Goal: Find specific page/section: Find specific page/section

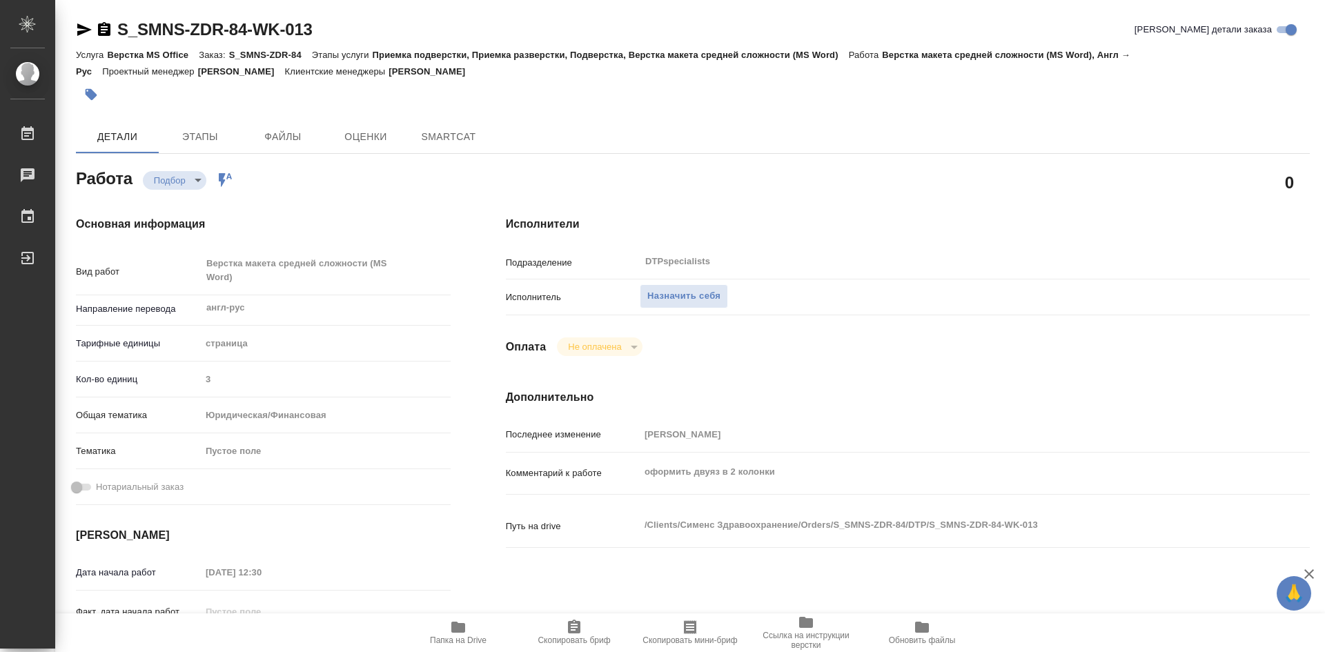
type textarea "x"
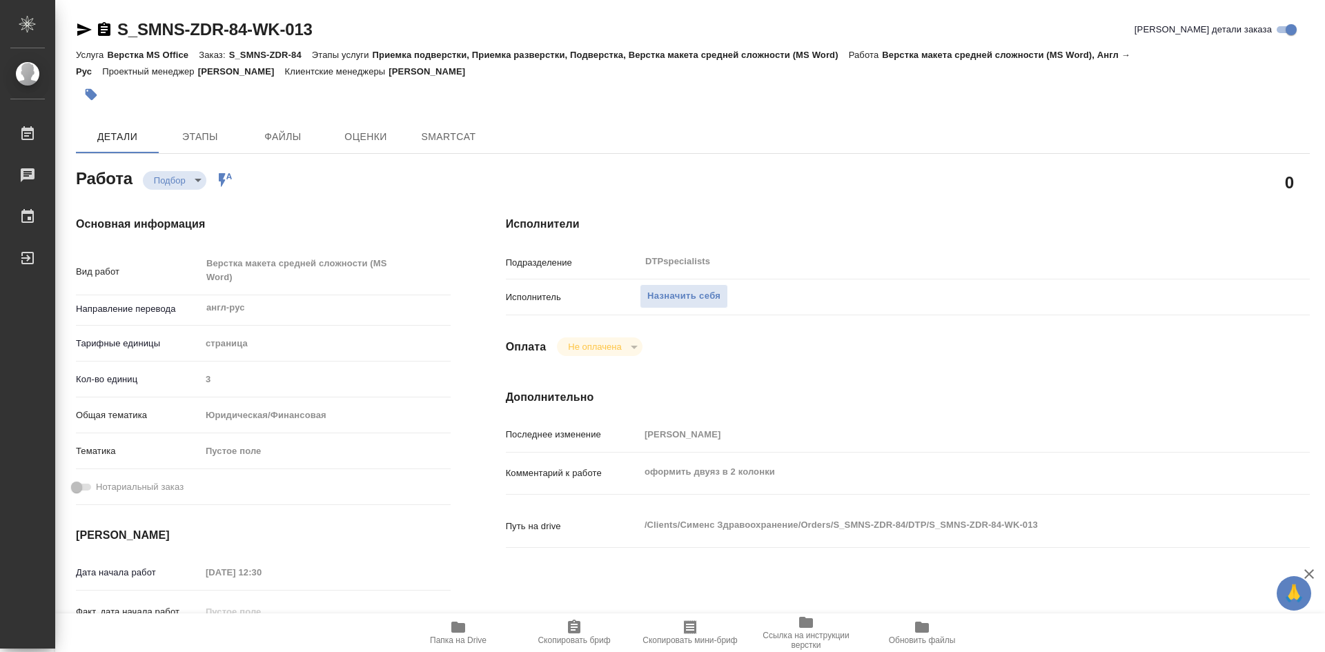
type textarea "x"
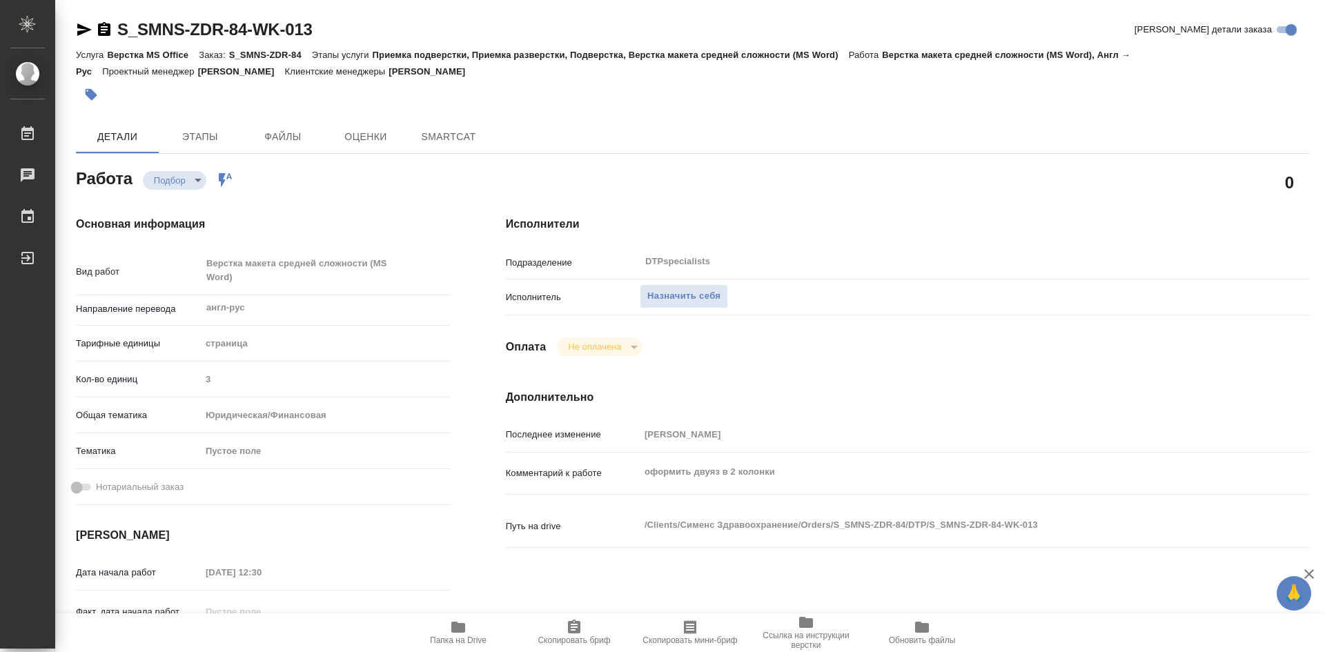
type textarea "x"
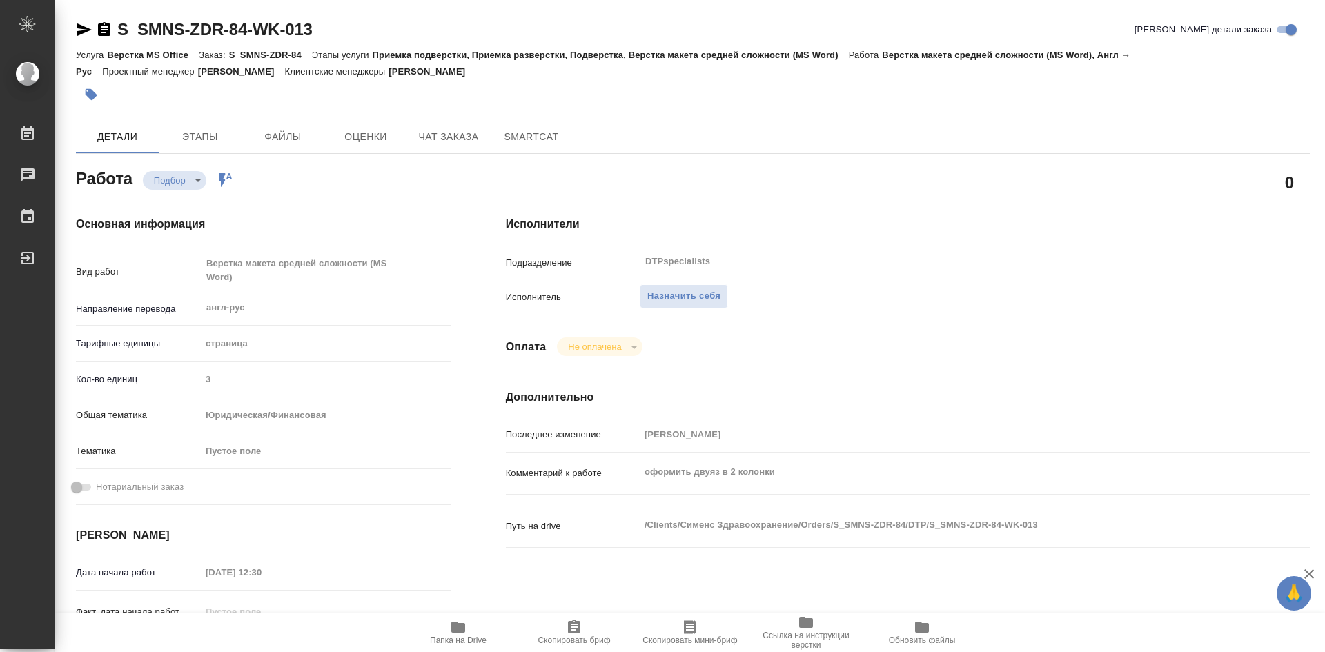
type textarea "x"
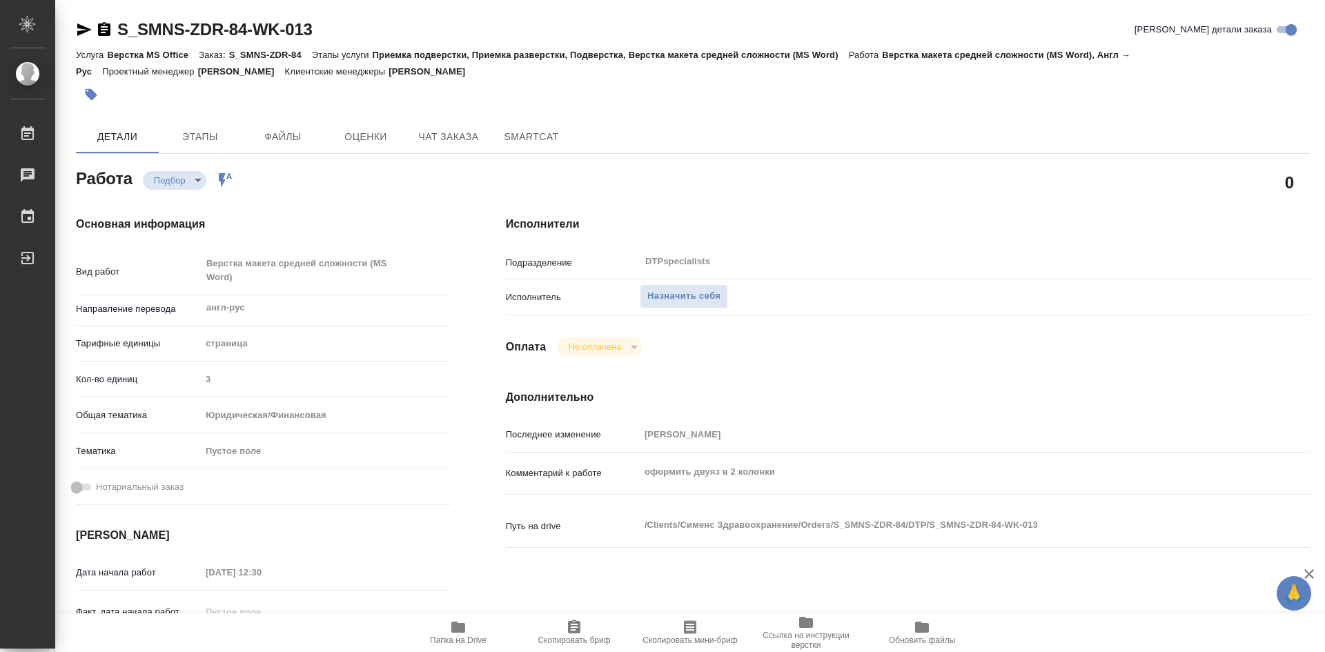
type textarea "x"
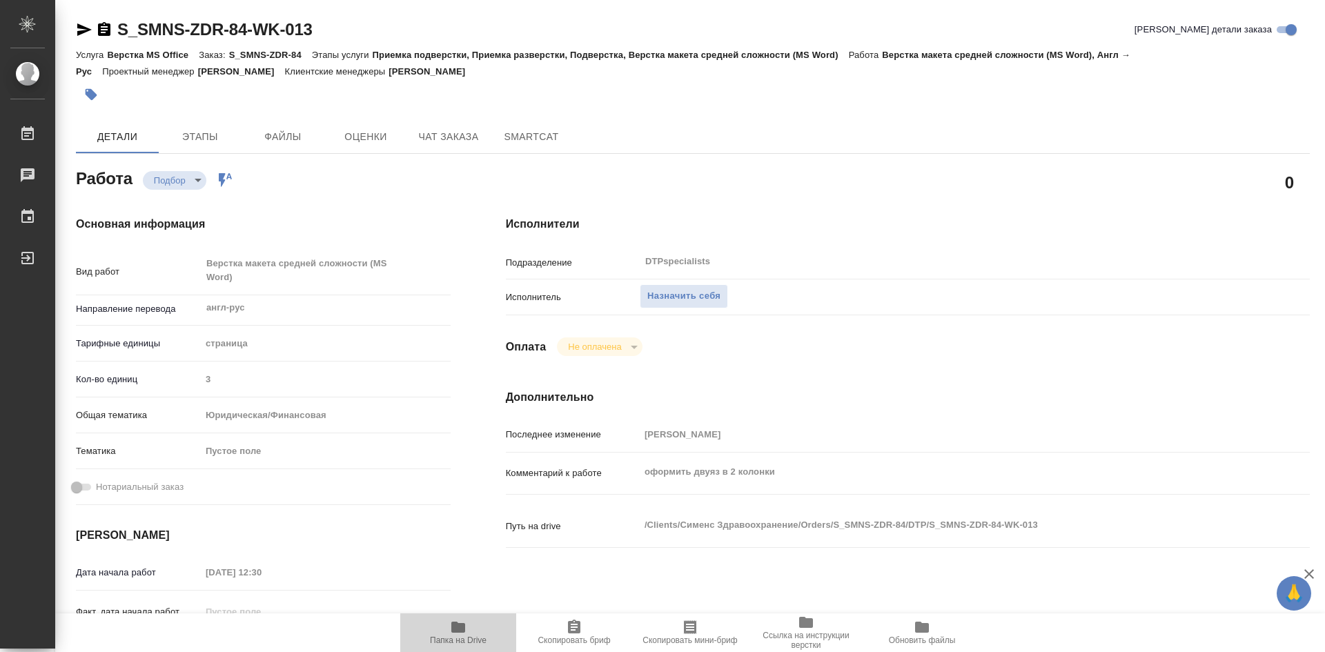
click at [464, 640] on span "Папка на Drive" at bounding box center [458, 641] width 57 height 10
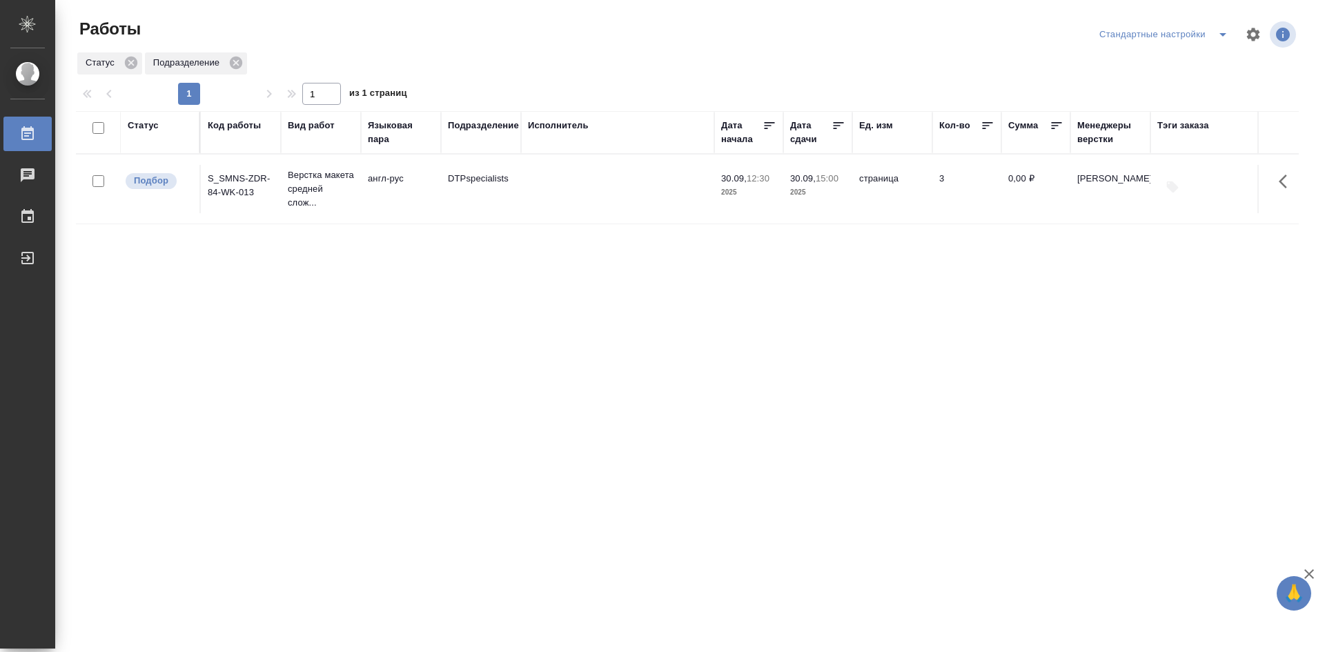
click at [238, 183] on td "S_SMNS-ZDR-84-WK-013" at bounding box center [241, 189] width 80 height 48
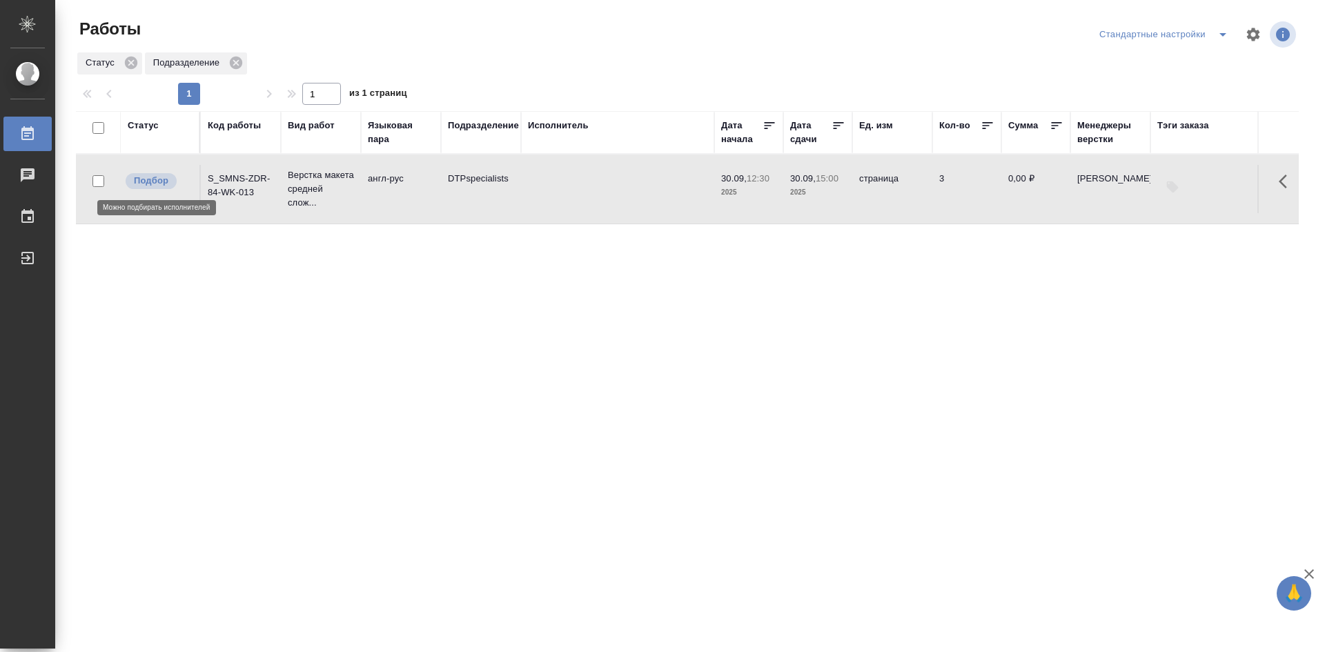
click at [151, 177] on p "Подбор" at bounding box center [151, 181] width 35 height 14
